Goal: Task Accomplishment & Management: Use online tool/utility

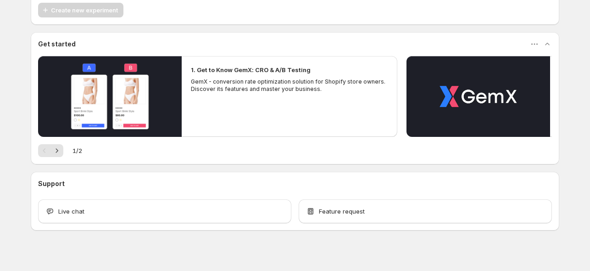
scroll to position [61, 0]
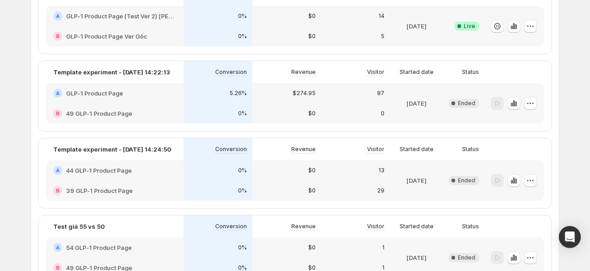
scroll to position [61, 0]
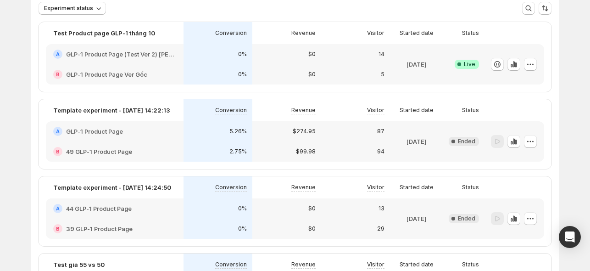
click at [116, 42] on div "Test Product page GLP-1 tháng 10" at bounding box center [115, 33] width 138 height 22
click at [354, 38] on div "Visitor" at bounding box center [356, 33] width 58 height 11
click at [470, 34] on p "Status" at bounding box center [470, 32] width 17 height 7
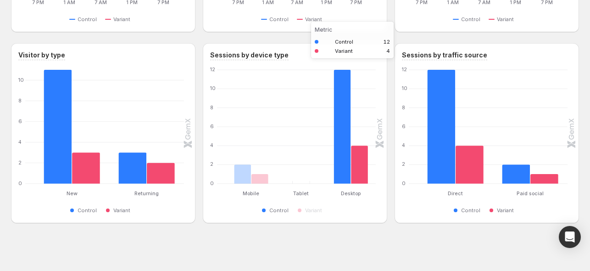
scroll to position [429, 0]
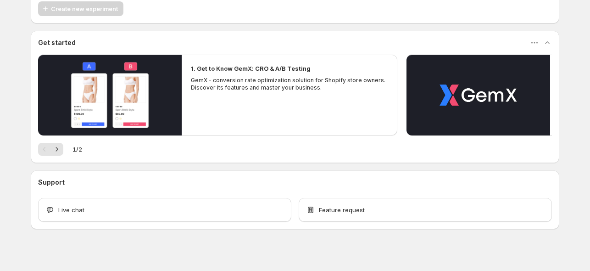
scroll to position [61, 0]
